Goal: Information Seeking & Learning: Learn about a topic

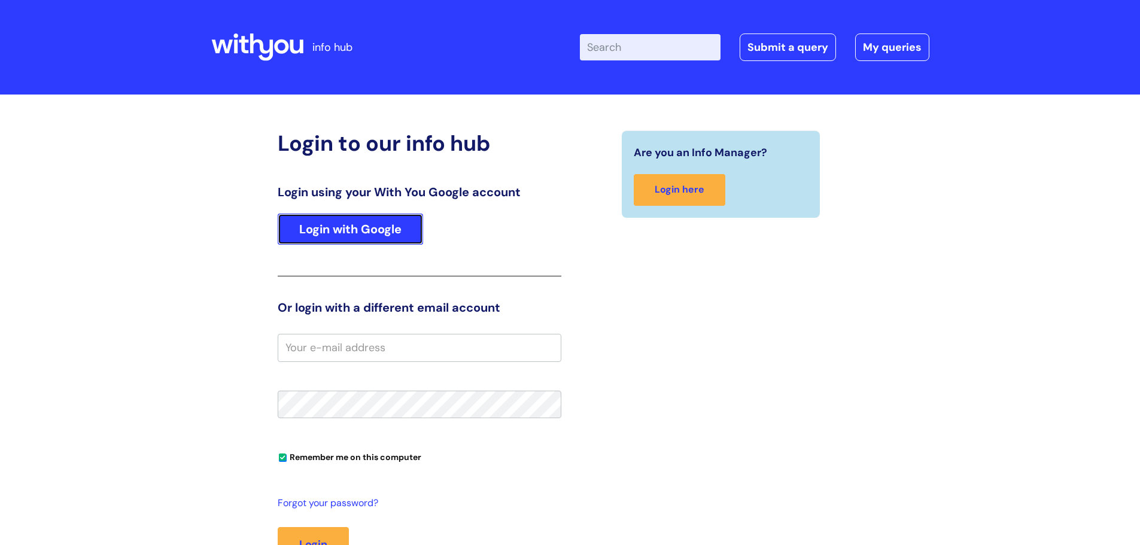
click at [366, 228] on link "Login with Google" at bounding box center [350, 229] width 145 height 31
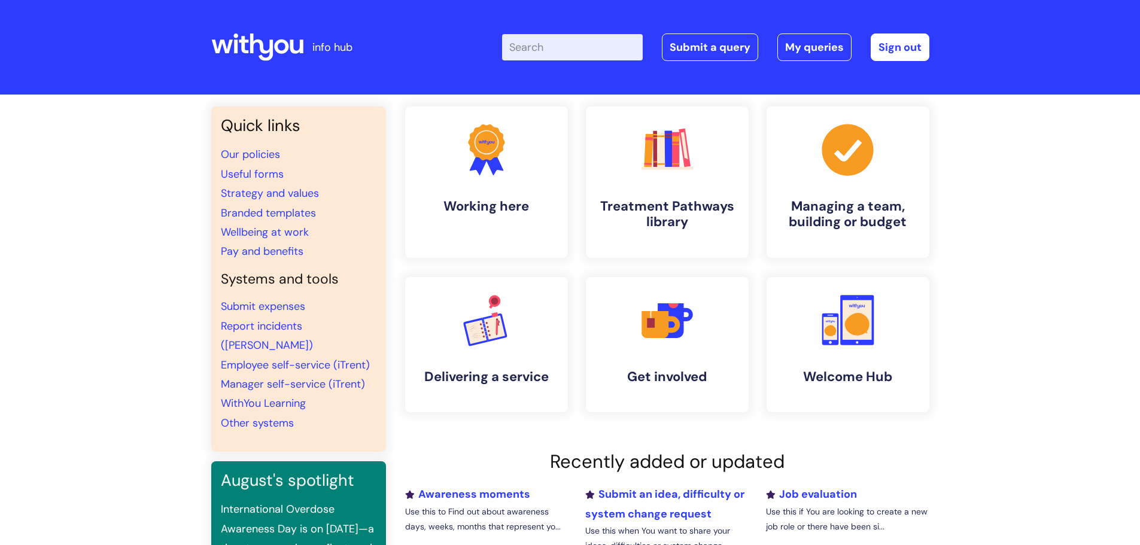
click at [622, 49] on input "Enter your search term here..." at bounding box center [572, 47] width 141 height 26
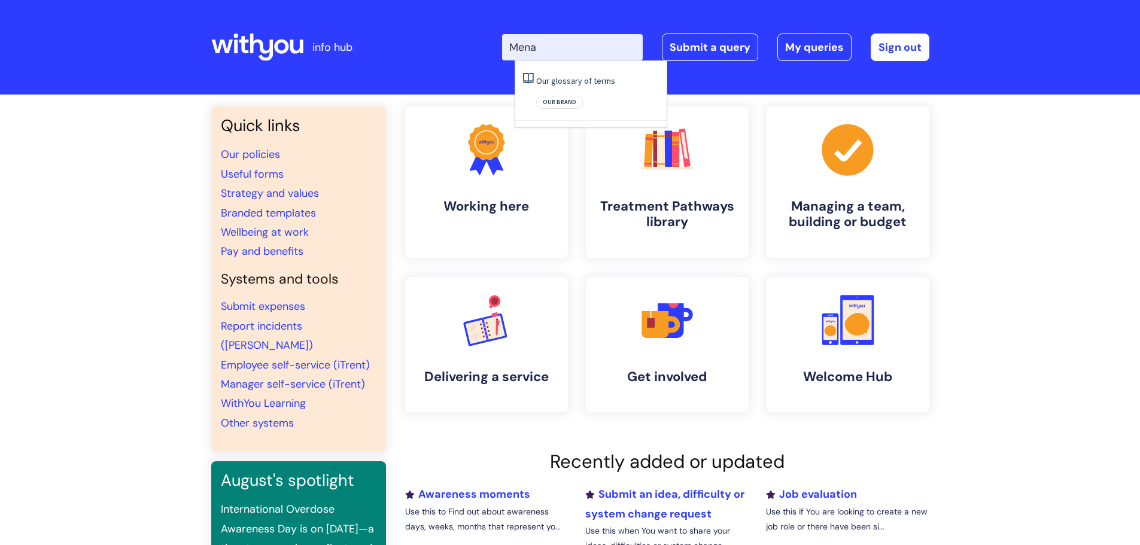
type input "Men"
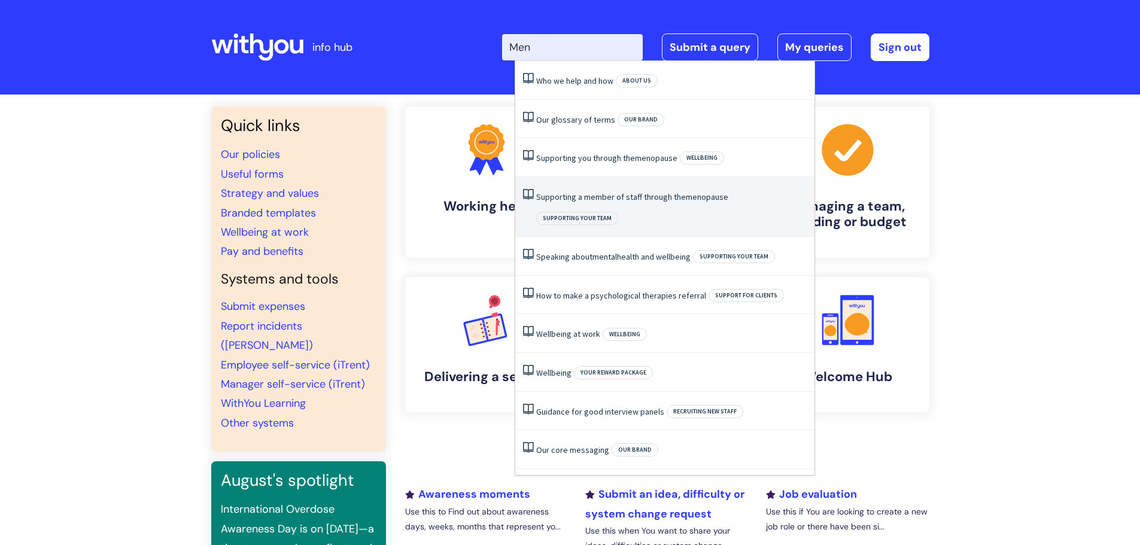
click at [706, 200] on span "menopause" at bounding box center [707, 196] width 42 height 11
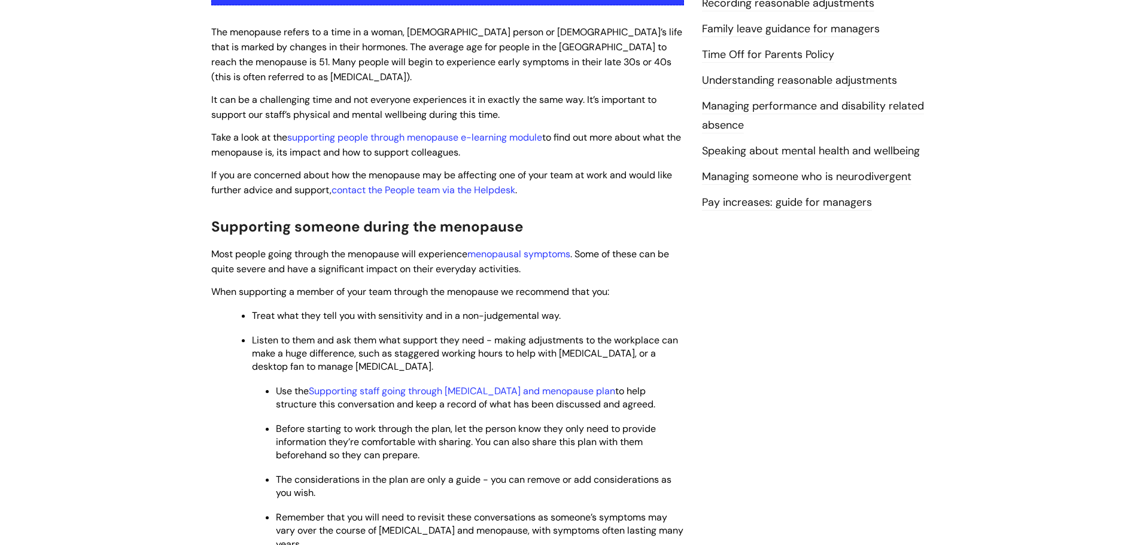
scroll to position [419, 0]
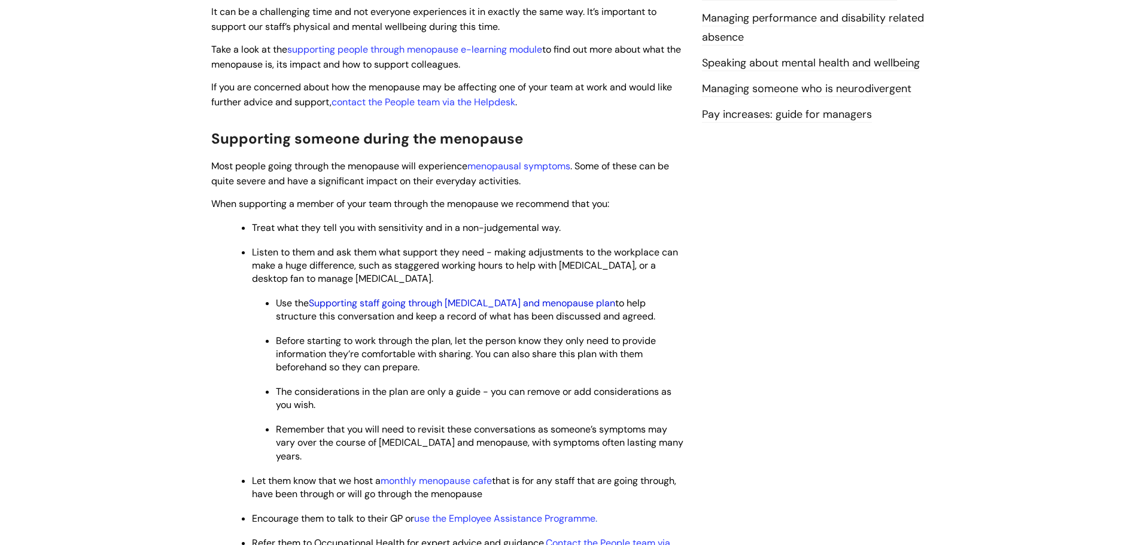
click at [550, 303] on link "Supporting staff going through [MEDICAL_DATA] and menopause plan" at bounding box center [462, 303] width 306 height 13
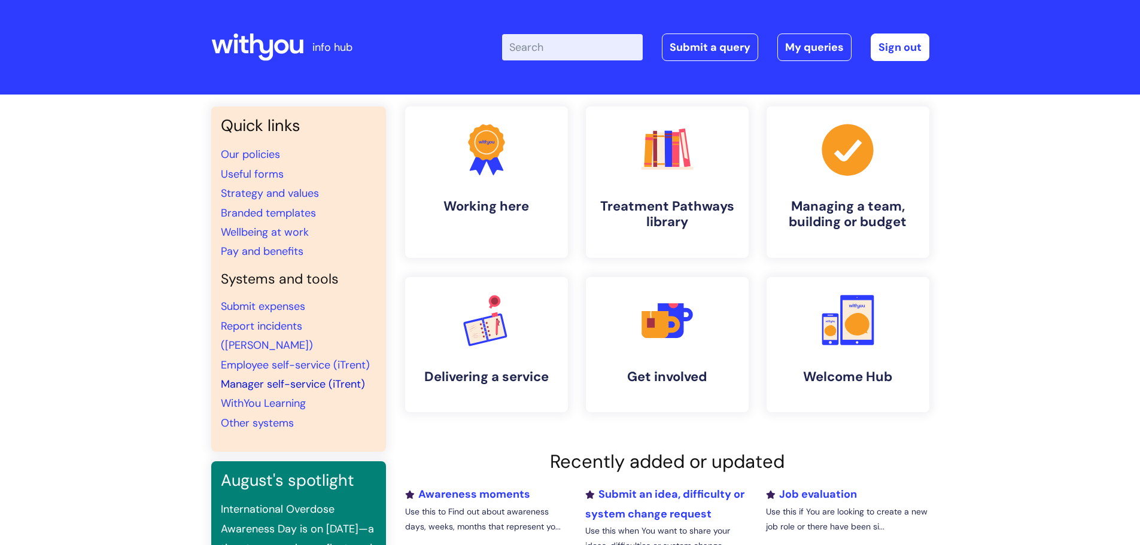
click at [274, 377] on link "Manager self-service (iTrent)" at bounding box center [293, 384] width 144 height 14
